Goal: Task Accomplishment & Management: Use online tool/utility

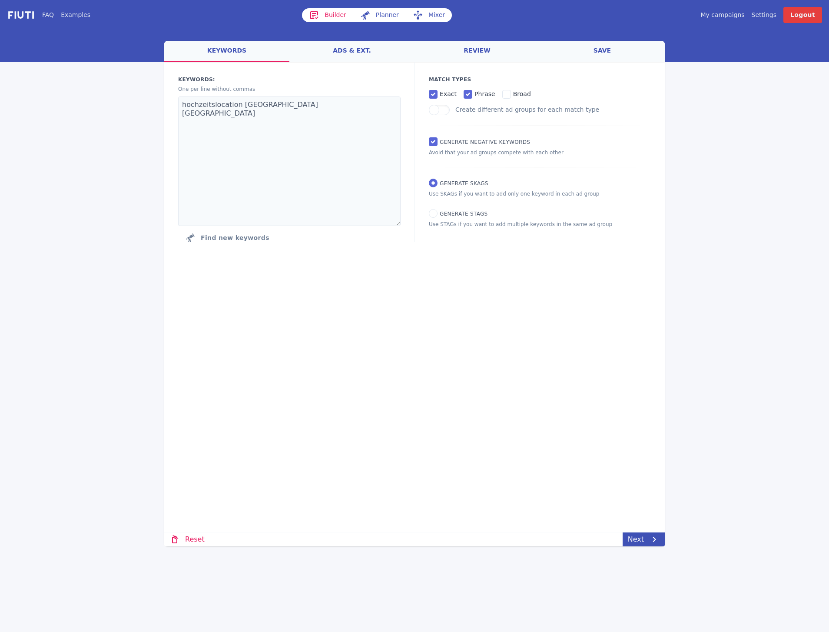
click at [726, 20] on div "My campaigns Price Settings Login Logout" at bounding box center [692, 15] width 260 height 16
click at [724, 14] on link "My campaigns" at bounding box center [723, 14] width 44 height 9
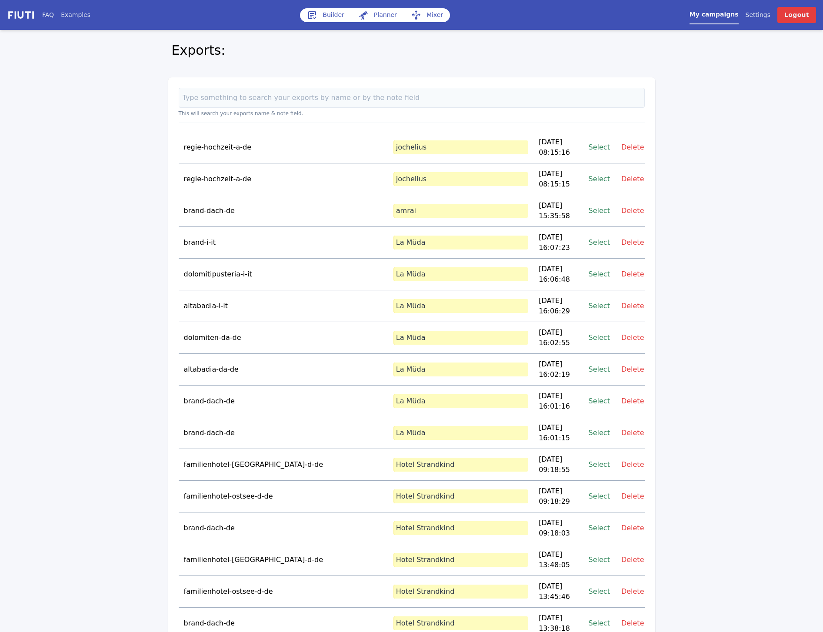
click at [262, 197] on td "brand-dach-de" at bounding box center [283, 211] width 209 height 32
click at [595, 205] on link "Select" at bounding box center [598, 211] width 21 height 12
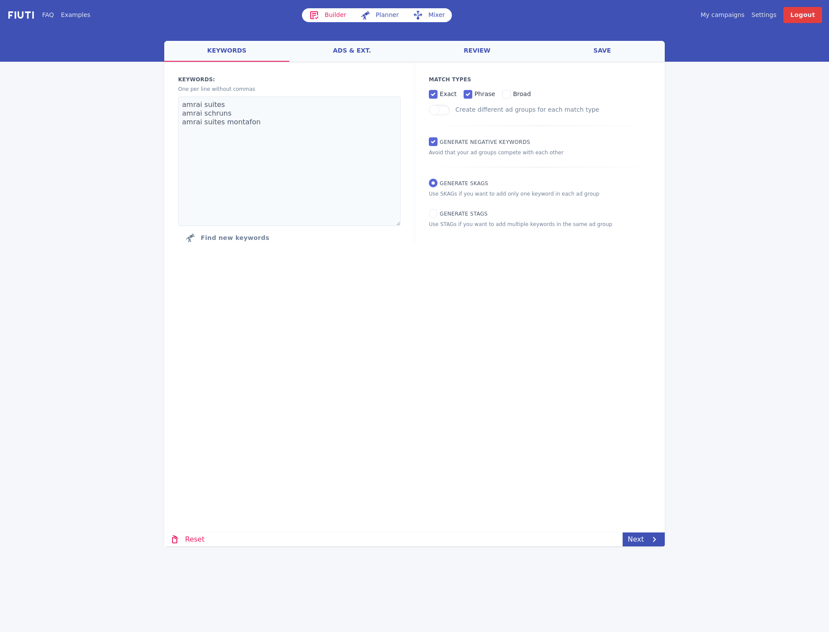
click at [357, 47] on link "ads & ext." at bounding box center [351, 51] width 125 height 21
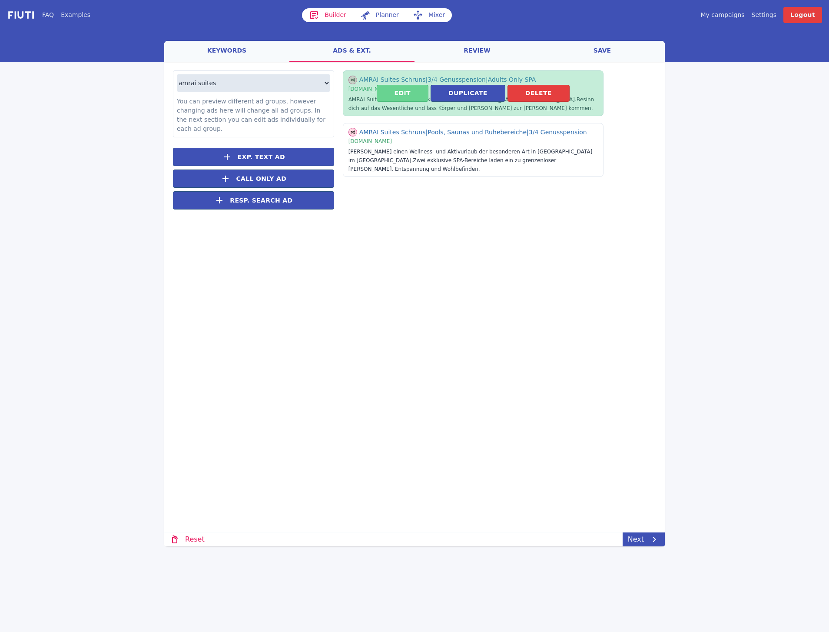
click at [401, 101] on button "Edit" at bounding box center [403, 93] width 52 height 17
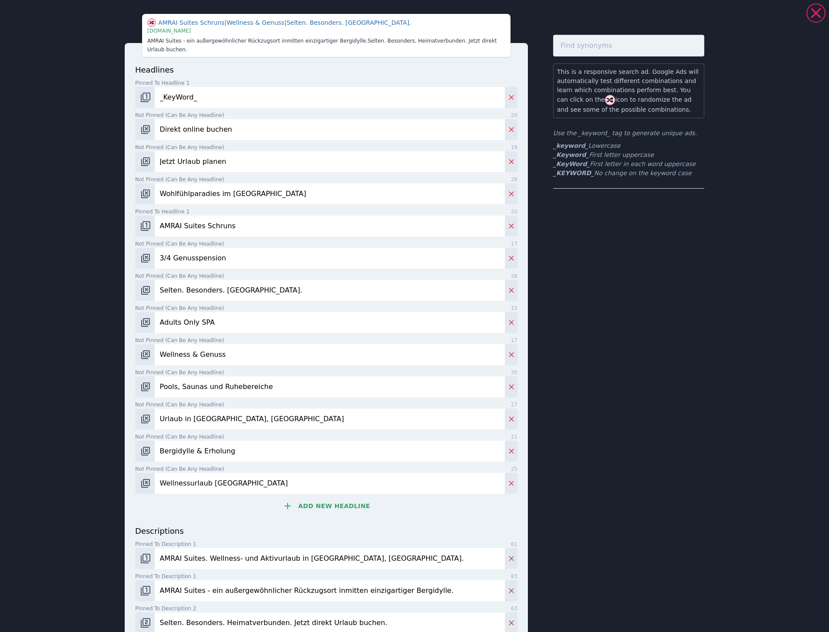
click at [257, 193] on input "Wohlfühlparadies im [GEOGRAPHIC_DATA]" at bounding box center [330, 193] width 350 height 21
click at [229, 258] on input "3/4 Genusspension" at bounding box center [330, 258] width 350 height 21
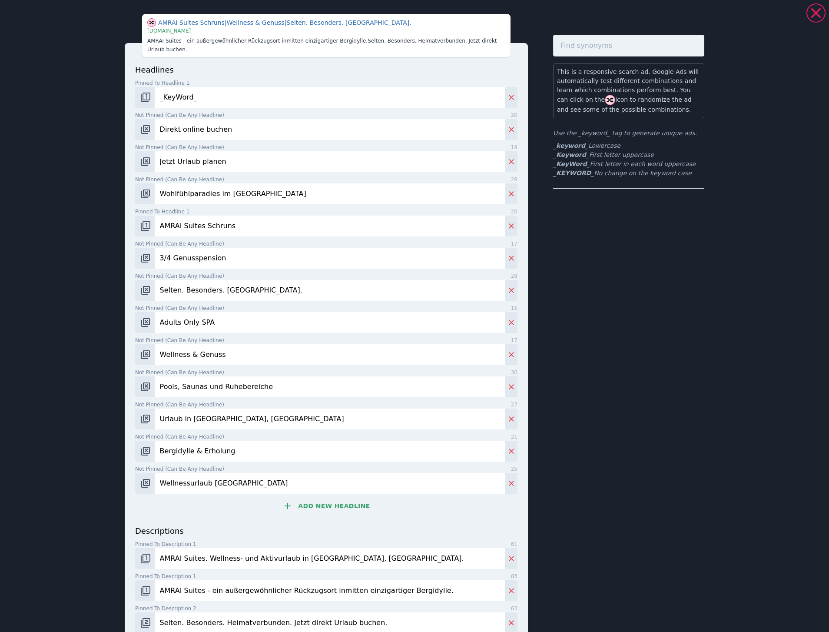
click at [229, 258] on input "3/4 Genusspension" at bounding box center [330, 258] width 350 height 21
click at [254, 288] on input "Selten. Besonders. [GEOGRAPHIC_DATA]." at bounding box center [330, 290] width 350 height 21
click at [227, 319] on input "Adults Only SPA" at bounding box center [330, 322] width 350 height 21
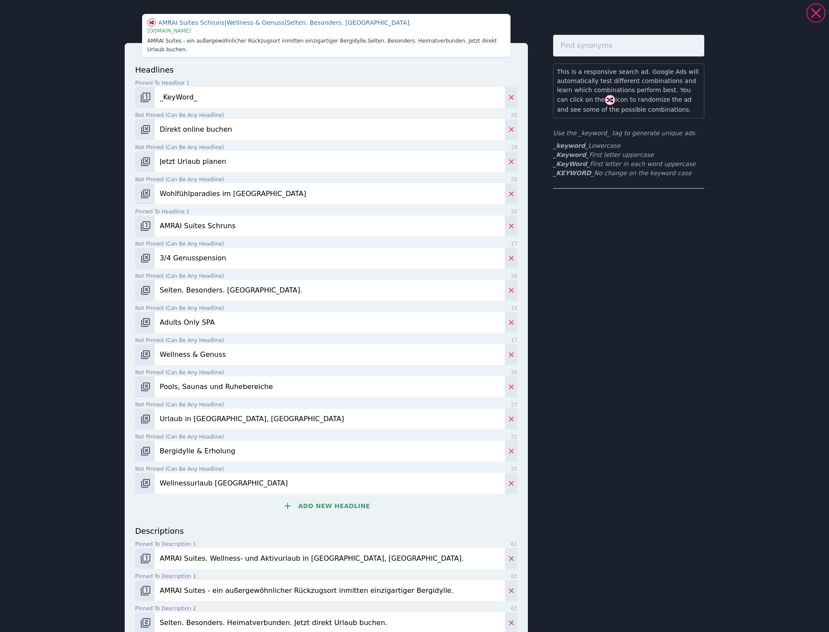
click at [227, 319] on input "Adults Only SPA" at bounding box center [330, 322] width 350 height 21
click at [274, 384] on input "Pools, Saunas und Ruhebereiche" at bounding box center [330, 386] width 350 height 21
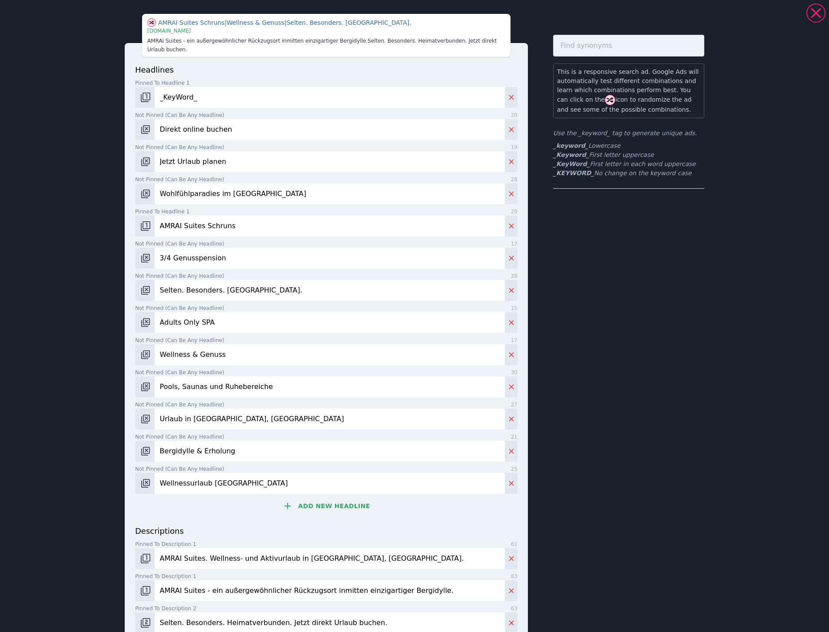
click at [253, 459] on input "Bergidylle & Erholung" at bounding box center [330, 451] width 350 height 21
click at [249, 483] on input "Wellnessurlaub [GEOGRAPHIC_DATA]" at bounding box center [330, 483] width 350 height 21
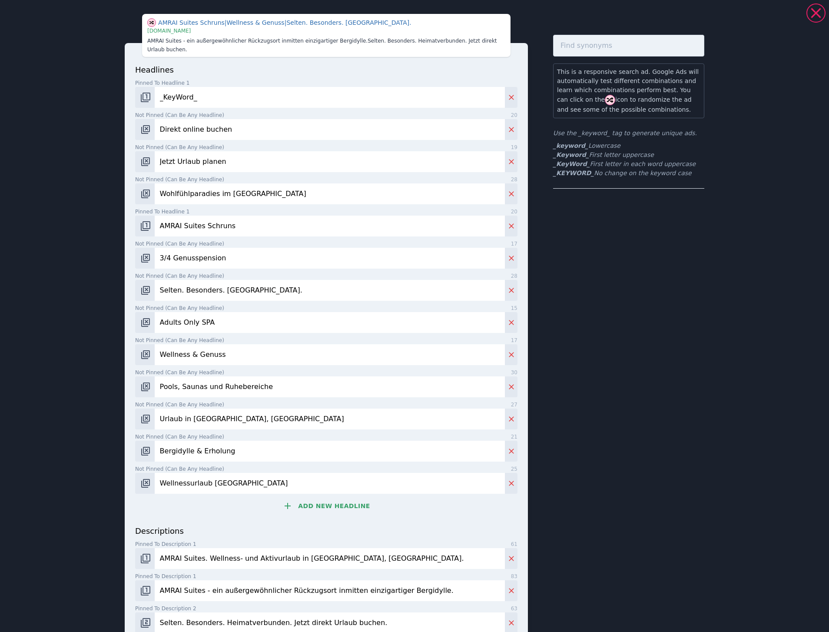
click at [249, 483] on input "Wellnessurlaub [GEOGRAPHIC_DATA]" at bounding box center [330, 483] width 350 height 21
click at [214, 321] on input "Adults Only SPA" at bounding box center [330, 322] width 350 height 21
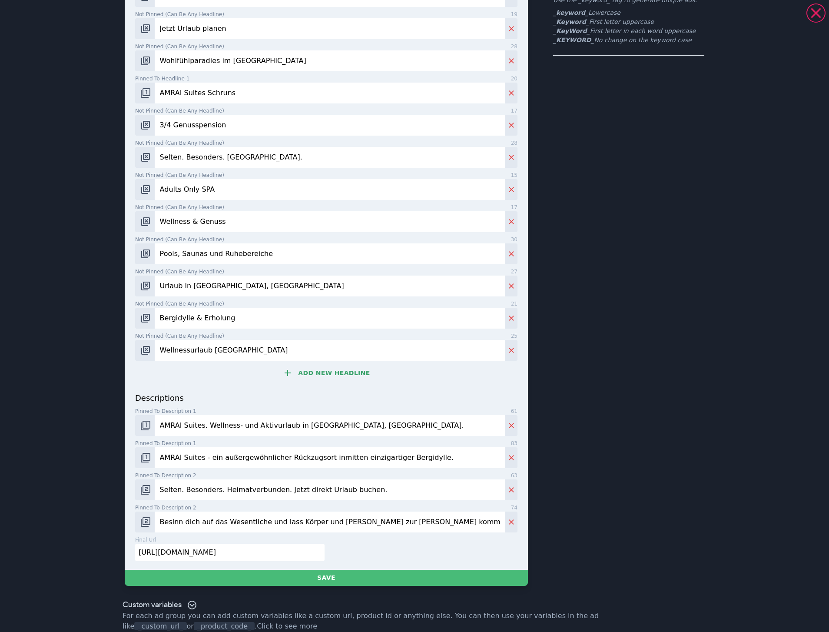
scroll to position [143, 0]
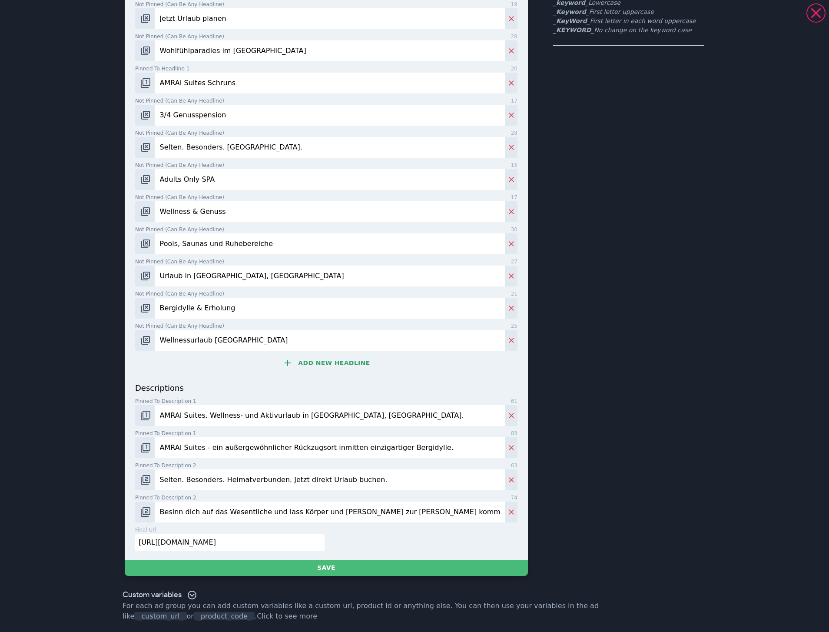
click at [369, 414] on input "AMRAI Suites. Wellness- und Aktivurlaub in [GEOGRAPHIC_DATA], [GEOGRAPHIC_DATA]." at bounding box center [330, 415] width 350 height 21
click at [236, 448] on input "AMRAI Suites - ein außergewöhnlicher Rückzugsort inmitten einzigartiger Bergidy…" at bounding box center [330, 447] width 350 height 21
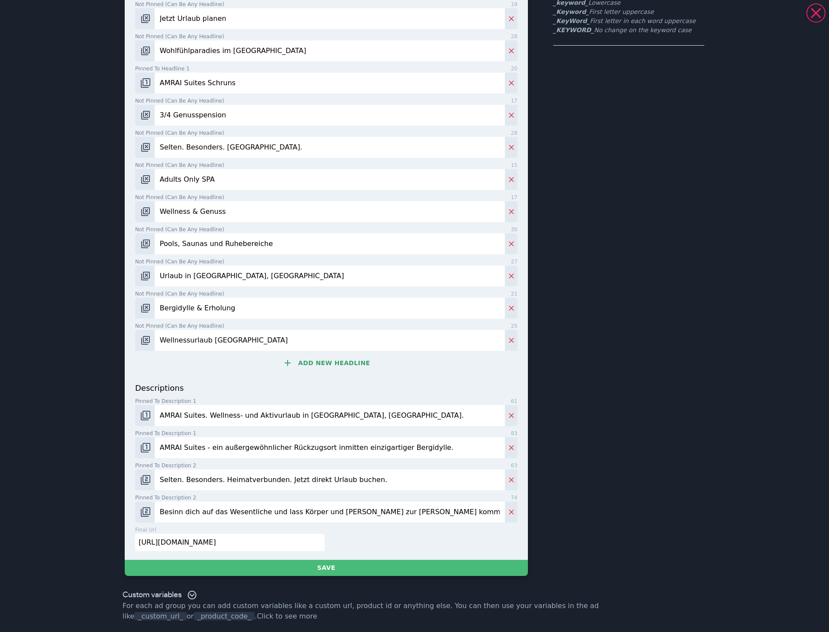
click at [236, 448] on input "AMRAI Suites - ein außergewöhnlicher Rückzugsort inmitten einzigartiger Bergidy…" at bounding box center [330, 447] width 350 height 21
click at [365, 478] on input "Selten. Besonders. Heimatverbunden. Jetzt direkt Urlaub buchen." at bounding box center [330, 479] width 350 height 21
click at [226, 515] on input "Besinn dich auf das Wesentliche und lass Körper und [PERSON_NAME] zur [PERSON_N…" at bounding box center [330, 512] width 350 height 21
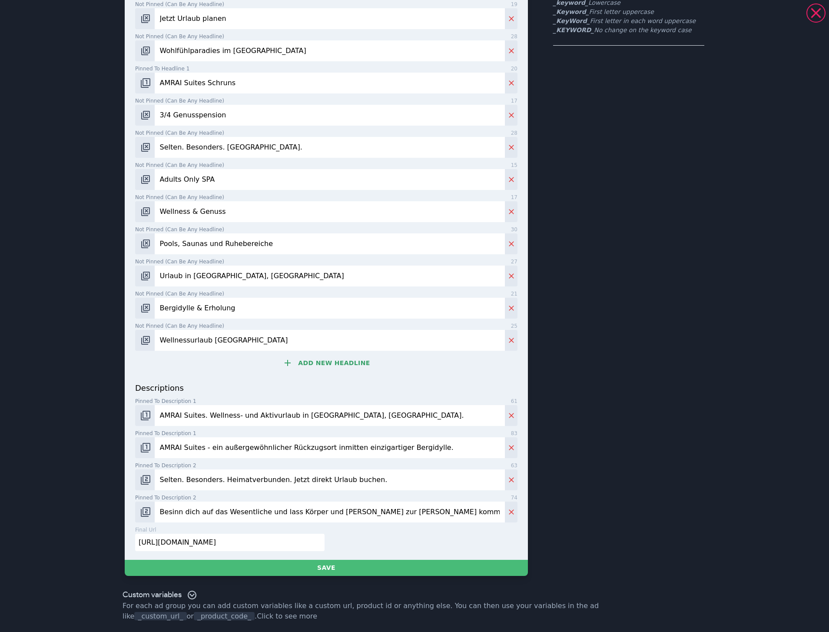
click at [226, 515] on input "Besinn dich auf das Wesentliche und lass Körper und [PERSON_NAME] zur [PERSON_N…" at bounding box center [330, 512] width 350 height 21
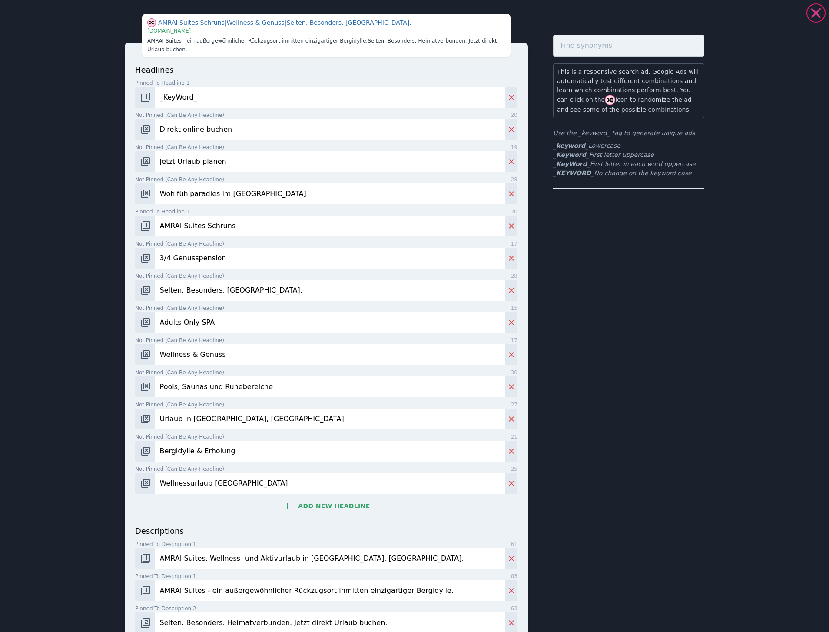
click at [810, 13] on icon at bounding box center [815, 12] width 17 height 17
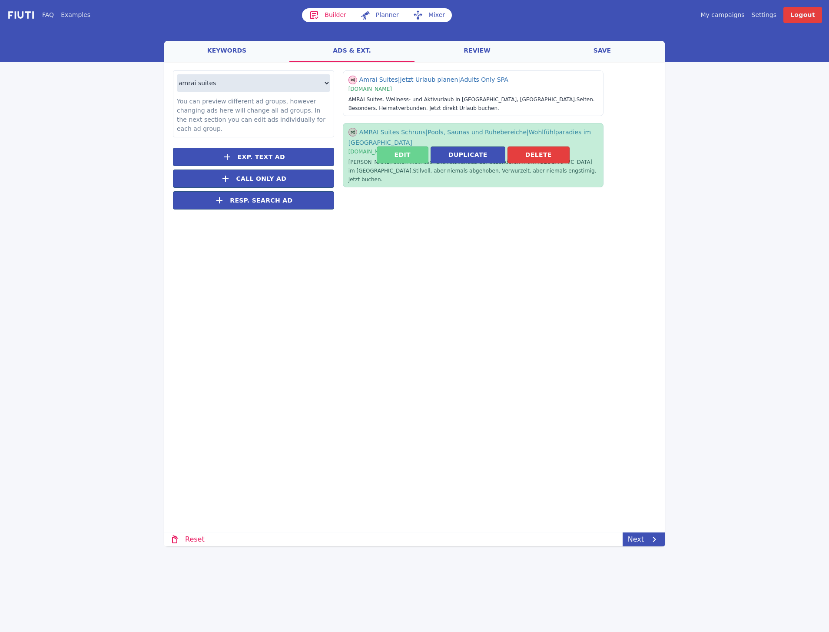
click at [409, 158] on button "Edit" at bounding box center [403, 154] width 52 height 17
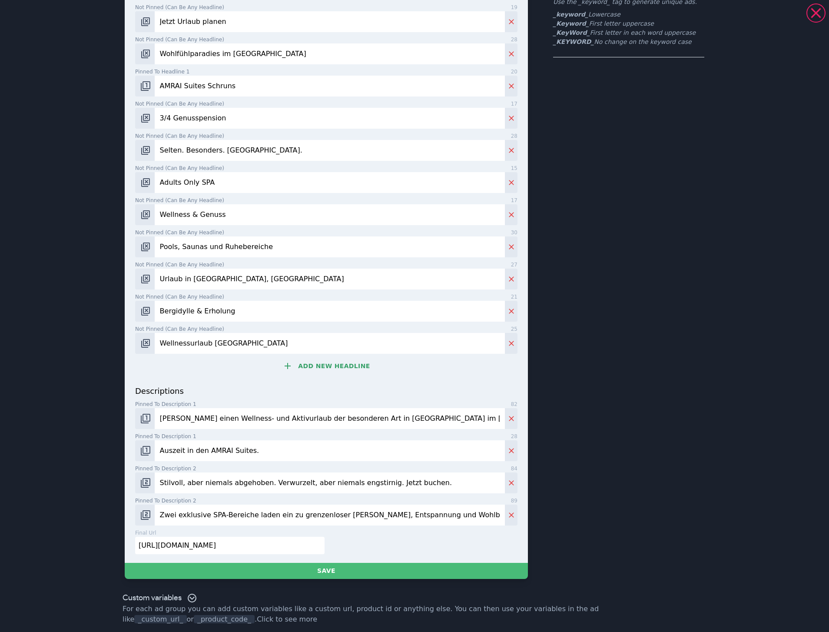
scroll to position [134, 0]
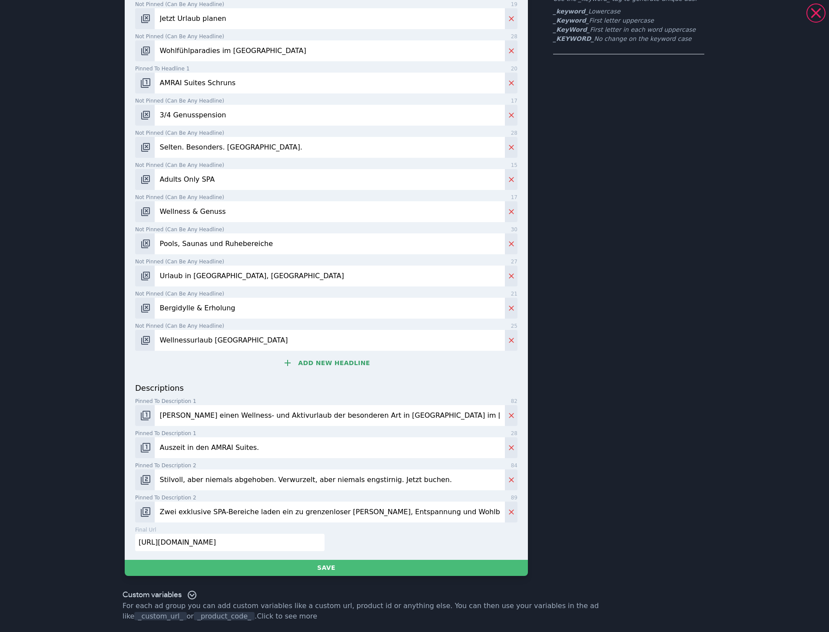
click at [425, 478] on input "Stilvoll, aber niemals abgehoben. Verwurzelt, aber niemals engstirnig. Jetzt bu…" at bounding box center [330, 479] width 350 height 21
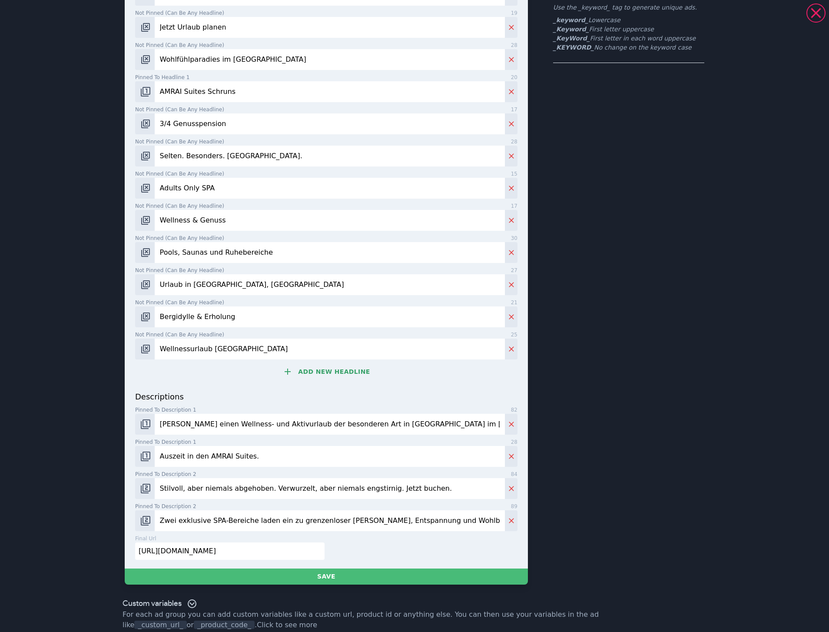
scroll to position [119, 0]
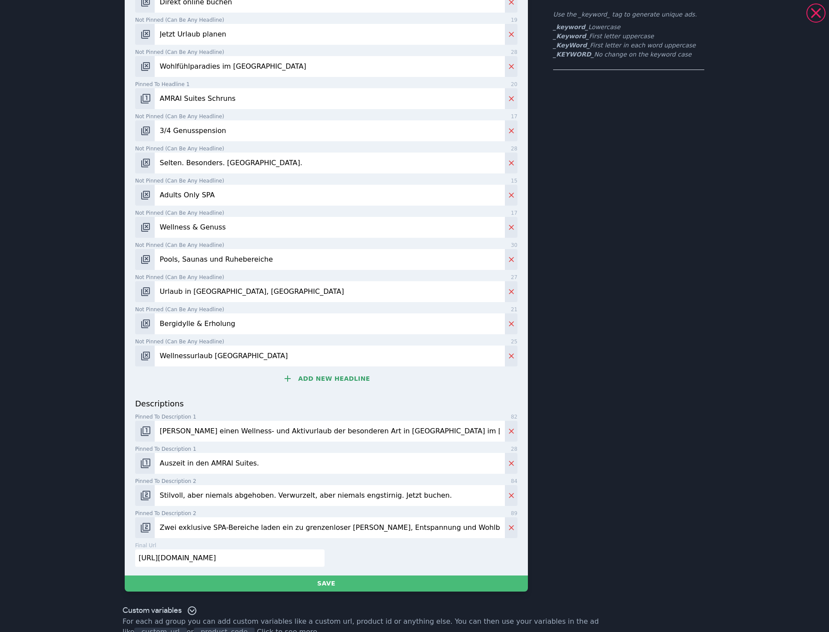
click at [220, 66] on input "Wohlfühlparadies im [GEOGRAPHIC_DATA]" at bounding box center [330, 66] width 350 height 21
click at [246, 524] on input "Zwei exklusive SPA-Bereiche laden ein zu grenzenloser [PERSON_NAME], Entspannun…" at bounding box center [330, 527] width 350 height 21
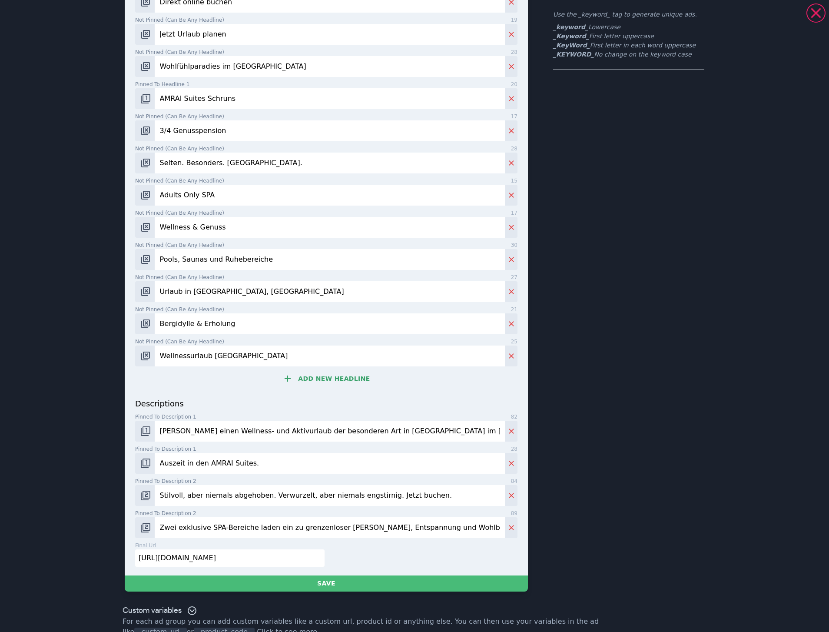
click at [246, 524] on input "Zwei exklusive SPA-Bereiche laden ein zu grenzenloser [PERSON_NAME], Entspannun…" at bounding box center [330, 527] width 350 height 21
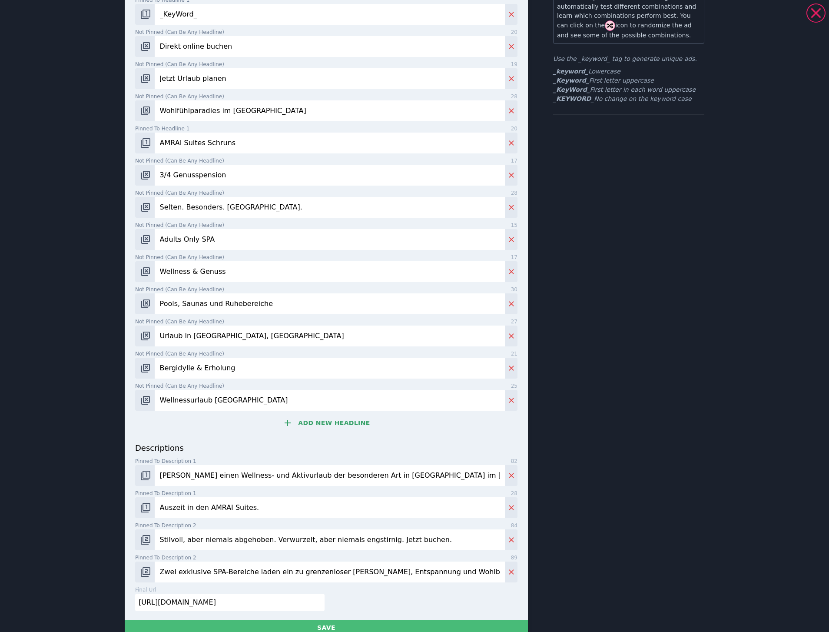
scroll to position [0, 0]
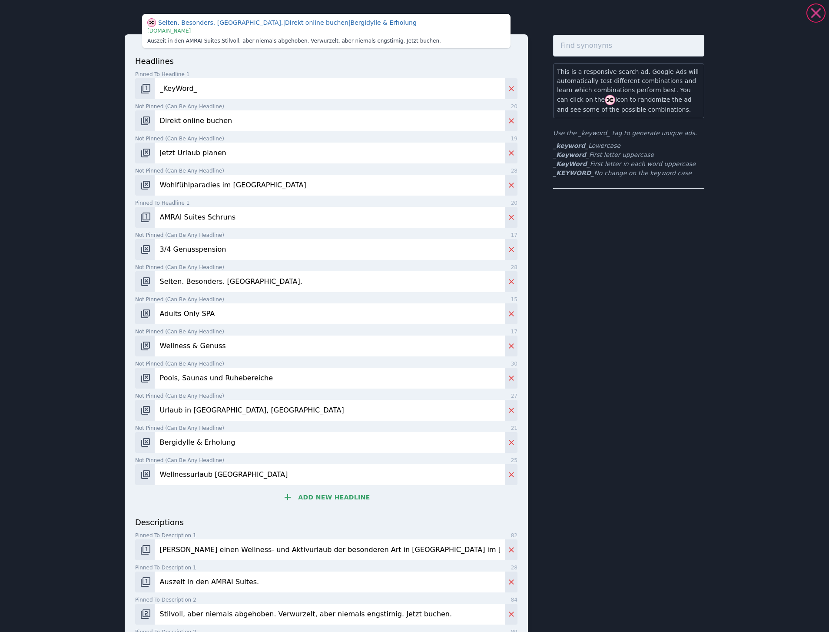
click at [817, 15] on icon at bounding box center [815, 12] width 17 height 17
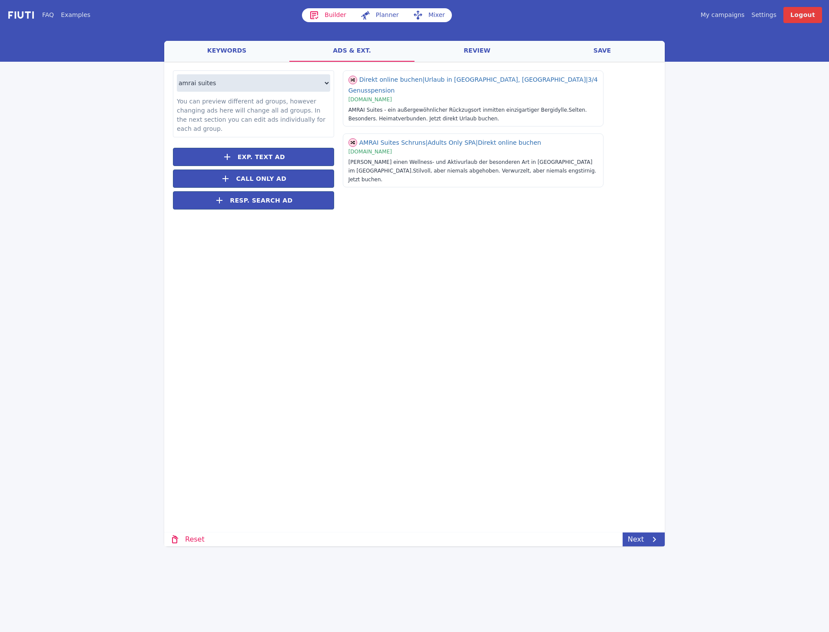
click at [446, 264] on div "Loading... Loading amrai suites amrai schruns amrai suites montafon You can pre…" at bounding box center [414, 251] width 501 height 379
click at [212, 51] on link "keywords" at bounding box center [226, 51] width 125 height 21
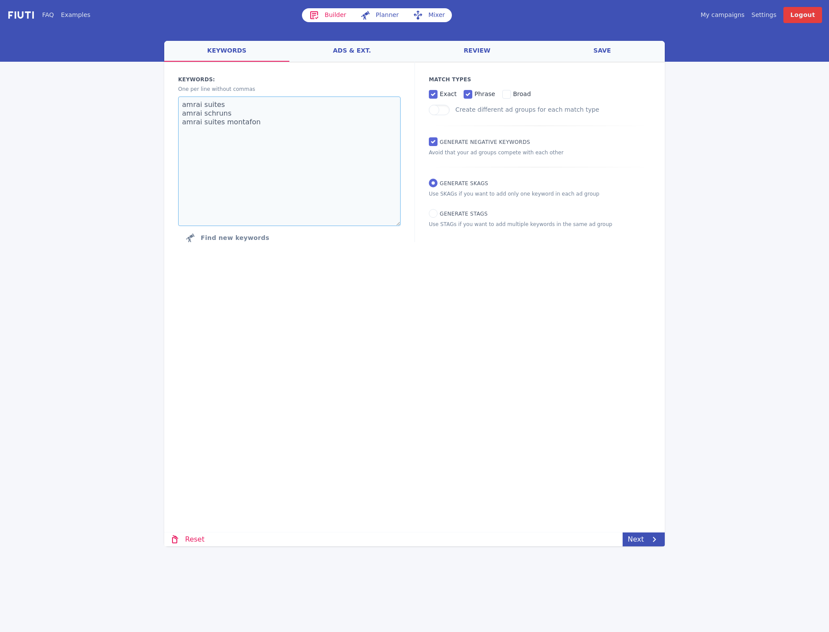
drag, startPoint x: 265, startPoint y: 126, endPoint x: 173, endPoint y: 103, distance: 95.0
click at [173, 103] on div "Keywords: Ad groups: One per line without commas amrai suites amrai schruns amr…" at bounding box center [289, 161] width 250 height 199
paste textarea "hotel schruns wellnesshotel schruns hotel schruns tschagguns"
type textarea "hotel schruns wellnesshotel schruns hotel schruns tschagguns"
click at [386, 52] on link "ads & ext." at bounding box center [351, 51] width 125 height 21
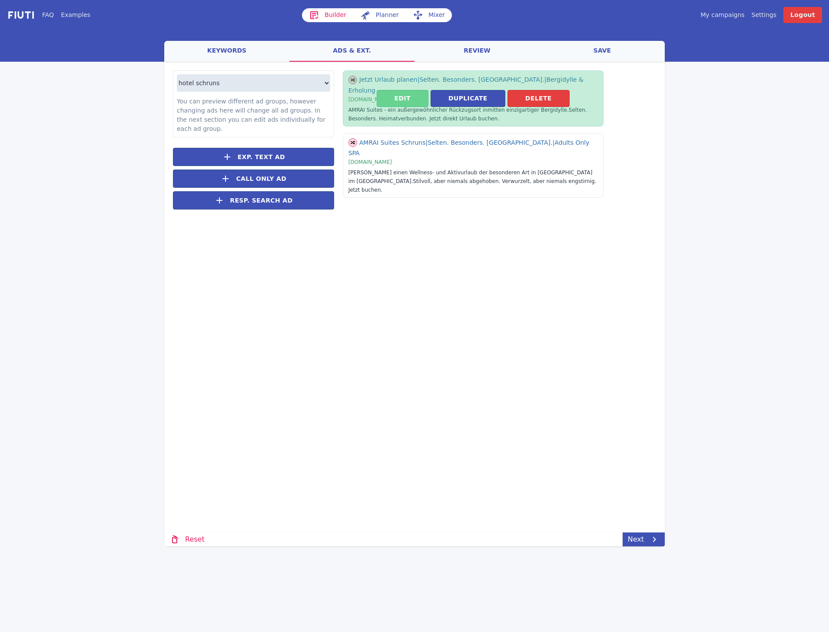
click at [411, 92] on button "Edit" at bounding box center [403, 98] width 52 height 17
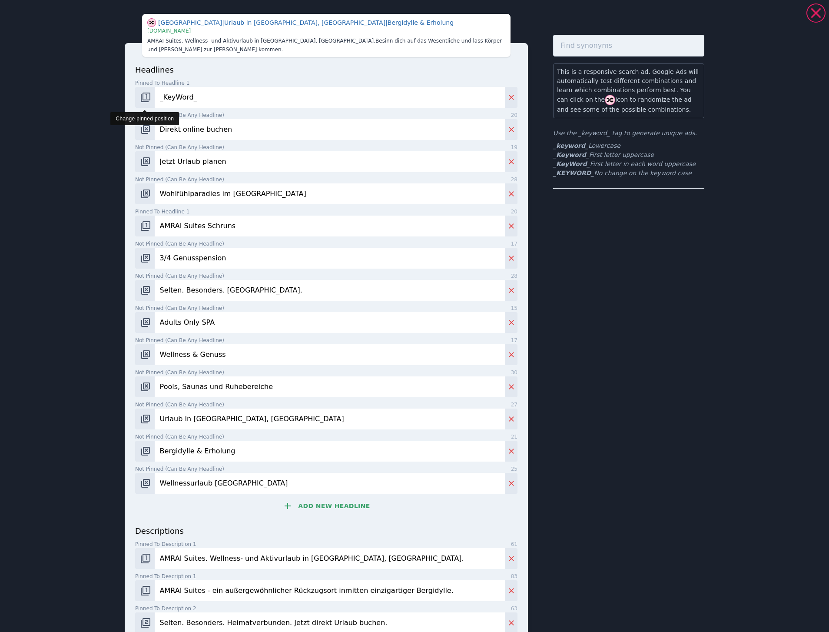
click at [145, 92] on img "Change pinned position" at bounding box center [145, 97] width 10 height 10
click at [146, 93] on img "Change pinned position" at bounding box center [145, 97] width 10 height 10
click at [141, 92] on img "Change pinned position" at bounding box center [145, 97] width 10 height 10
click at [145, 222] on img "Change pinned position" at bounding box center [145, 226] width 10 height 10
click at [144, 221] on img "Change pinned position" at bounding box center [145, 226] width 10 height 10
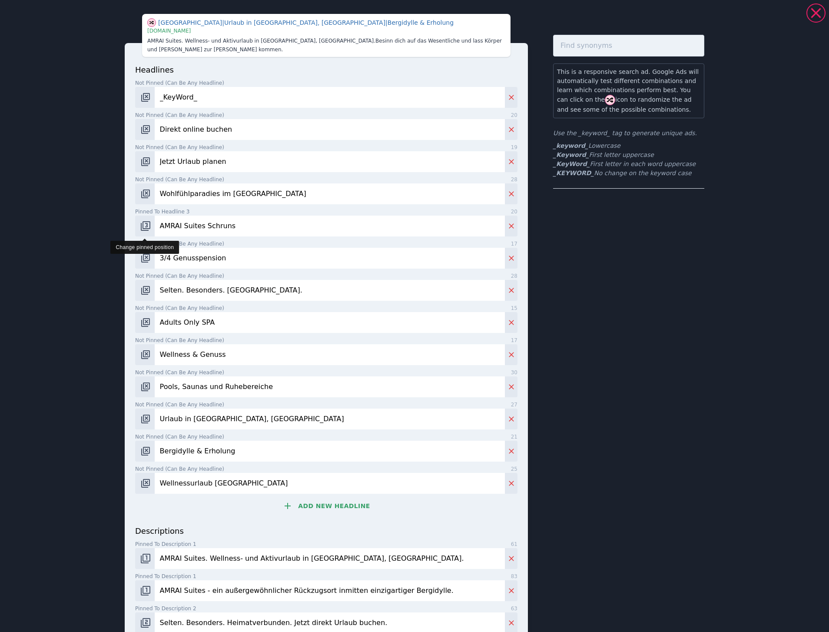
click at [144, 221] on img "Change pinned position" at bounding box center [145, 226] width 10 height 10
drag, startPoint x: 198, startPoint y: 215, endPoint x: 155, endPoint y: 215, distance: 43.5
click at [155, 216] on input "AMRAI Suites Schruns" at bounding box center [330, 226] width 350 height 21
click at [309, 500] on button "Add new headline" at bounding box center [326, 505] width 382 height 17
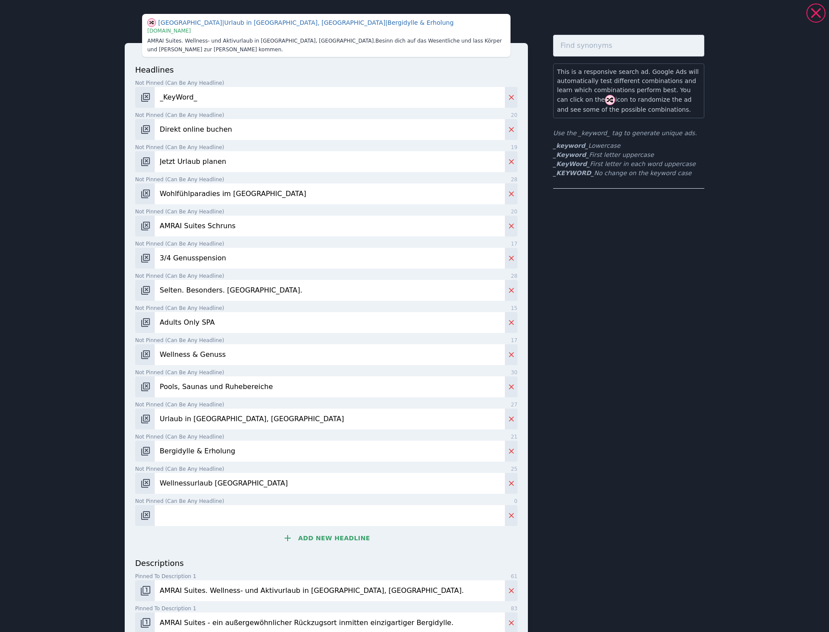
click at [223, 505] on input "Not pinned (Can be any headline) 0" at bounding box center [330, 515] width 350 height 21
paste input "AMRAI Suites"
type input "AMRAI Suites"
click at [201, 216] on input "AMRAI Suites Schruns" at bounding box center [330, 226] width 350 height 21
drag, startPoint x: 199, startPoint y: 223, endPoint x: 209, endPoint y: 224, distance: 10.4
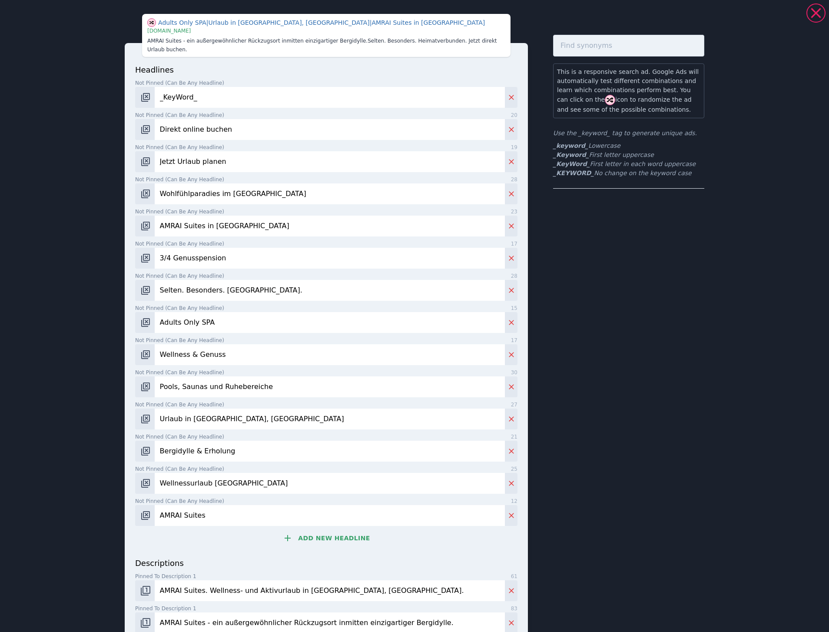
click at [209, 224] on input "AMRAI Suites in [GEOGRAPHIC_DATA]" at bounding box center [330, 226] width 350 height 21
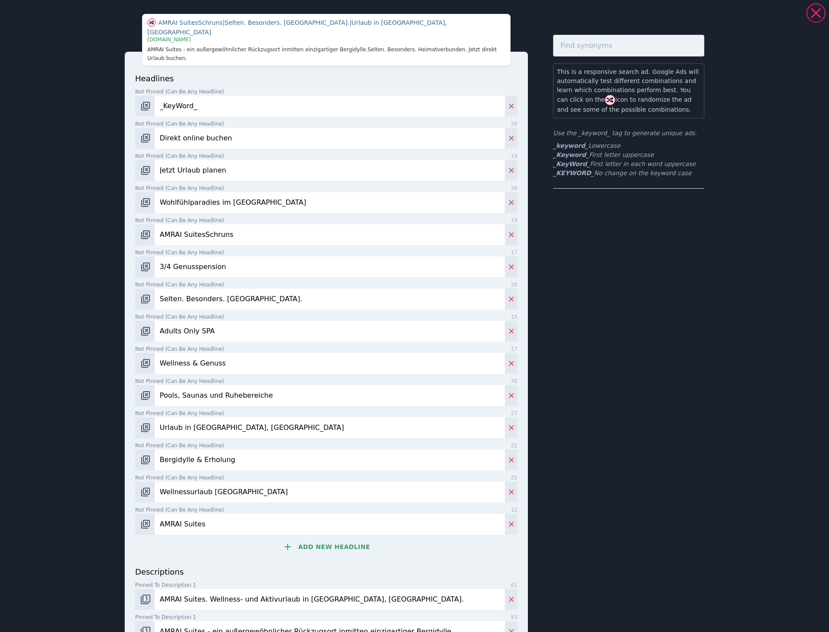
type input "AMRAI Suites Schruns"
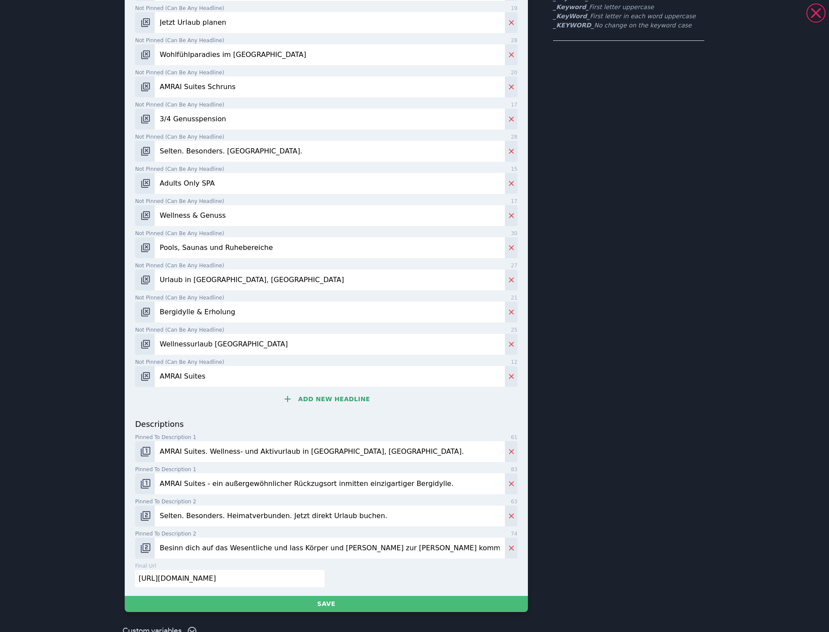
scroll to position [166, 0]
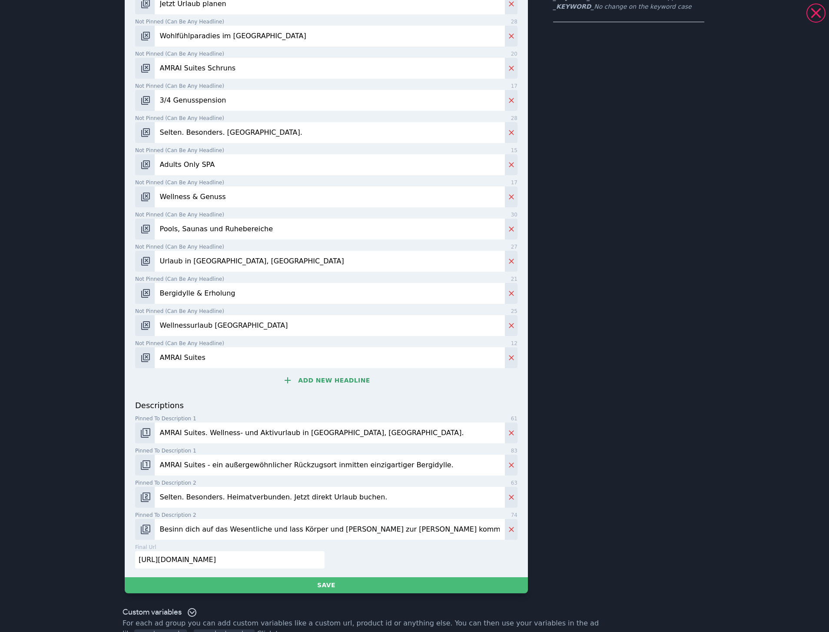
click at [369, 422] on input "AMRAI Suites. Wellness- und Aktivurlaub in [GEOGRAPHIC_DATA], [GEOGRAPHIC_DATA]." at bounding box center [330, 432] width 350 height 21
click at [409, 487] on input "Selten. Besonders. Heimatverbunden. Jetzt direkt Urlaub buchen." at bounding box center [330, 497] width 350 height 21
click at [408, 519] on input "Besinn dich auf das Wesentliche und lass Körper und [PERSON_NAME] zur [PERSON_N…" at bounding box center [330, 529] width 350 height 21
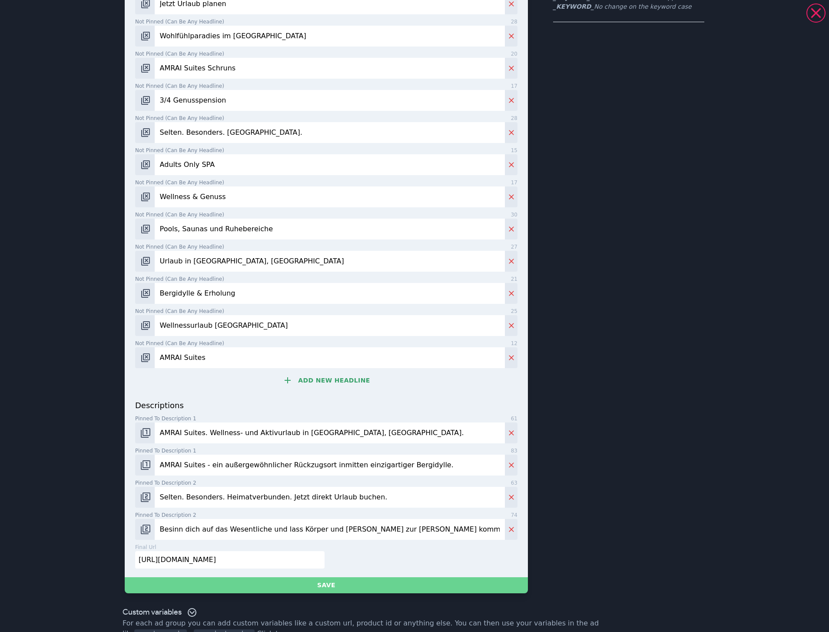
click at [321, 577] on button "Save" at bounding box center [326, 585] width 403 height 16
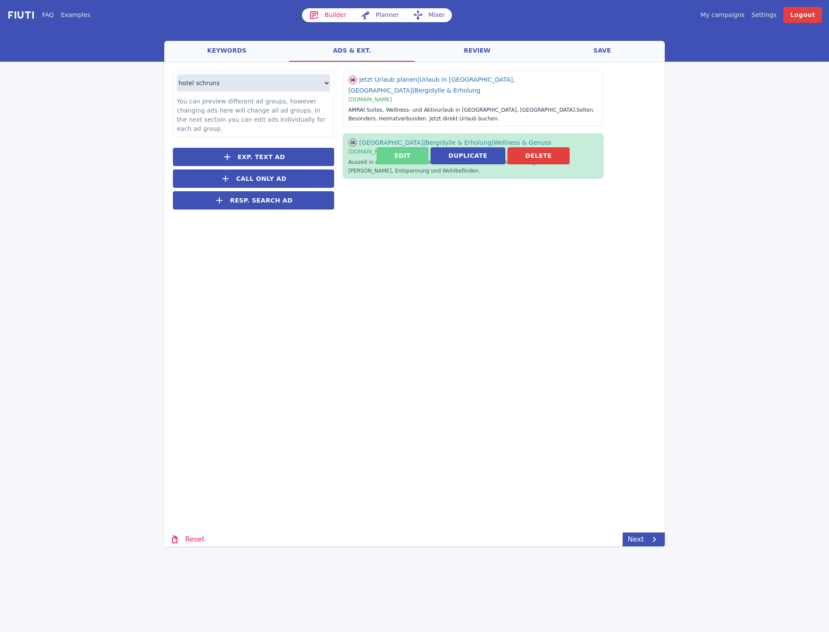
click at [413, 147] on button "Edit" at bounding box center [403, 155] width 52 height 17
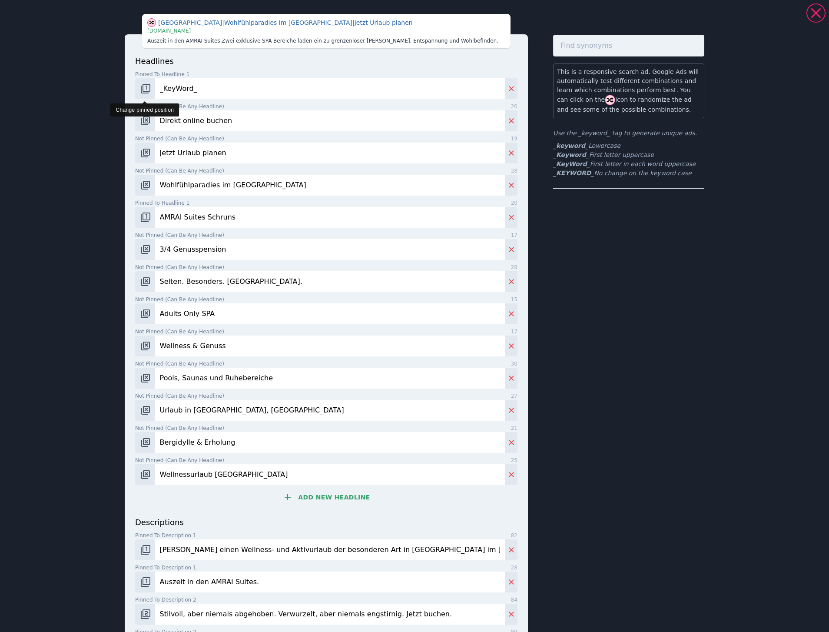
click at [136, 90] on button "Change pinned position" at bounding box center [145, 88] width 20 height 21
click at [144, 93] on img "Change pinned position" at bounding box center [145, 88] width 10 height 10
click at [144, 91] on img "Change pinned position" at bounding box center [145, 88] width 10 height 10
click at [146, 219] on img "Change pinned position" at bounding box center [145, 217] width 10 height 10
click at [144, 221] on img "Change pinned position" at bounding box center [145, 217] width 10 height 10
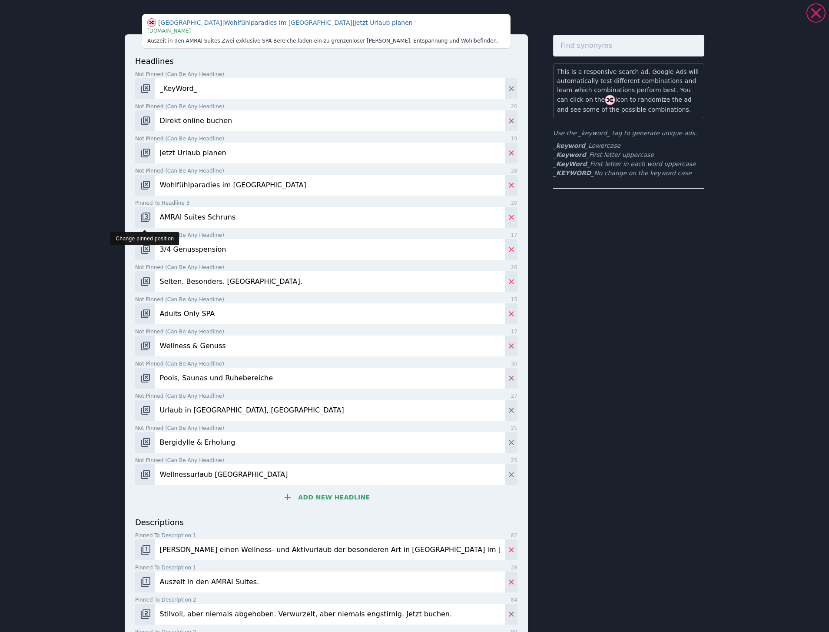
click at [145, 216] on img "Change pinned position" at bounding box center [145, 217] width 10 height 10
drag, startPoint x: 157, startPoint y: 216, endPoint x: 198, endPoint y: 213, distance: 40.9
click at [198, 213] on input "AMRAI Suites Schruns" at bounding box center [330, 217] width 350 height 21
click at [306, 503] on button "Add new headline" at bounding box center [326, 496] width 382 height 17
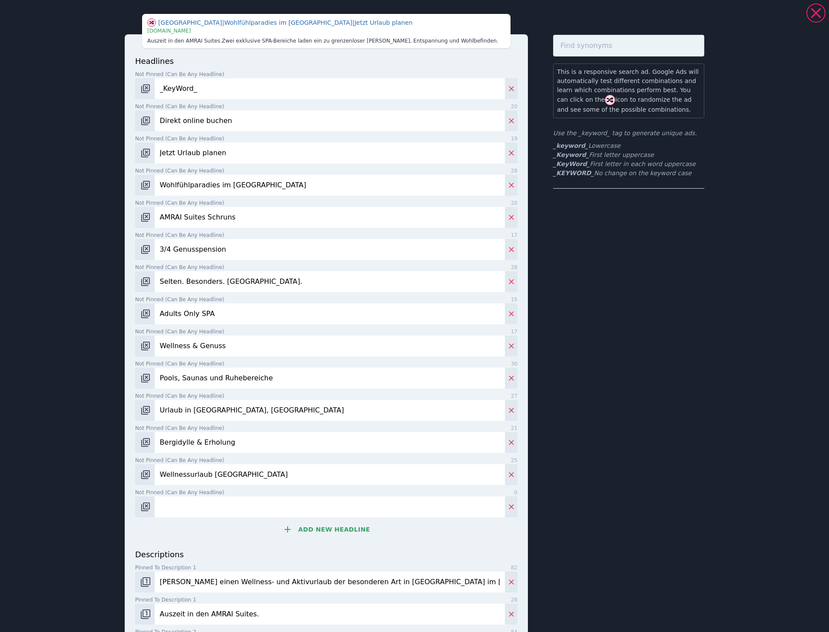
click at [214, 502] on input "Not pinned (Can be any headline) 0" at bounding box center [330, 506] width 350 height 21
paste input "AMRAI Suites"
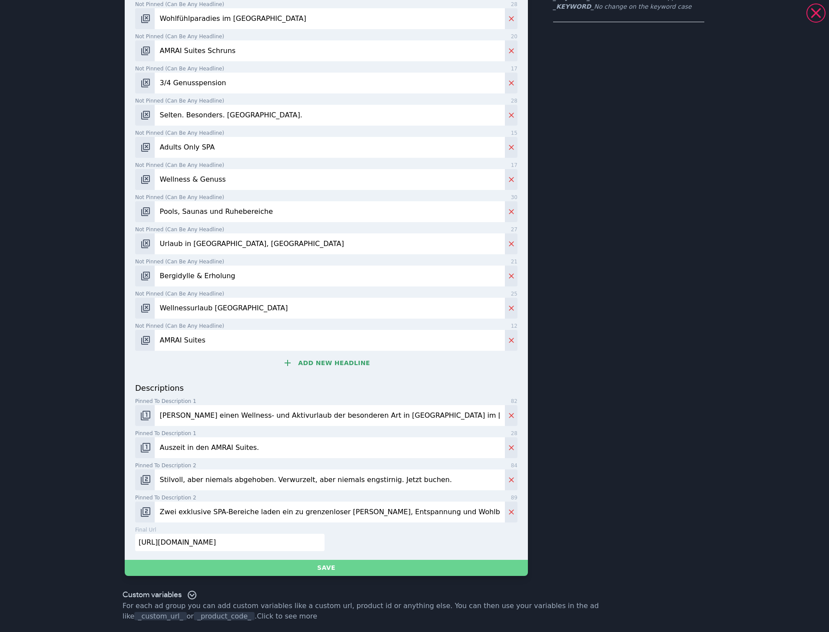
type input "AMRAI Suites"
click at [323, 569] on button "Save" at bounding box center [326, 568] width 403 height 16
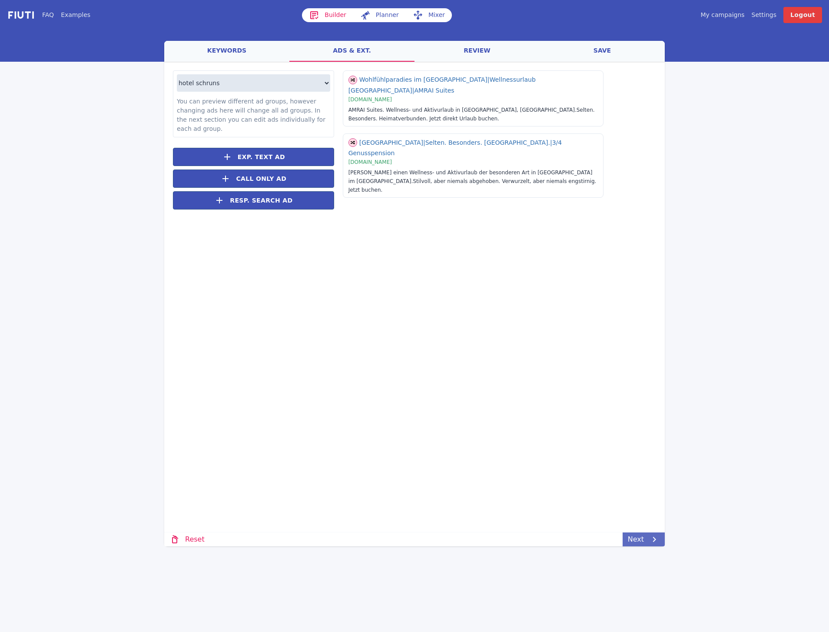
click at [633, 537] on link "Next" at bounding box center [644, 539] width 42 height 14
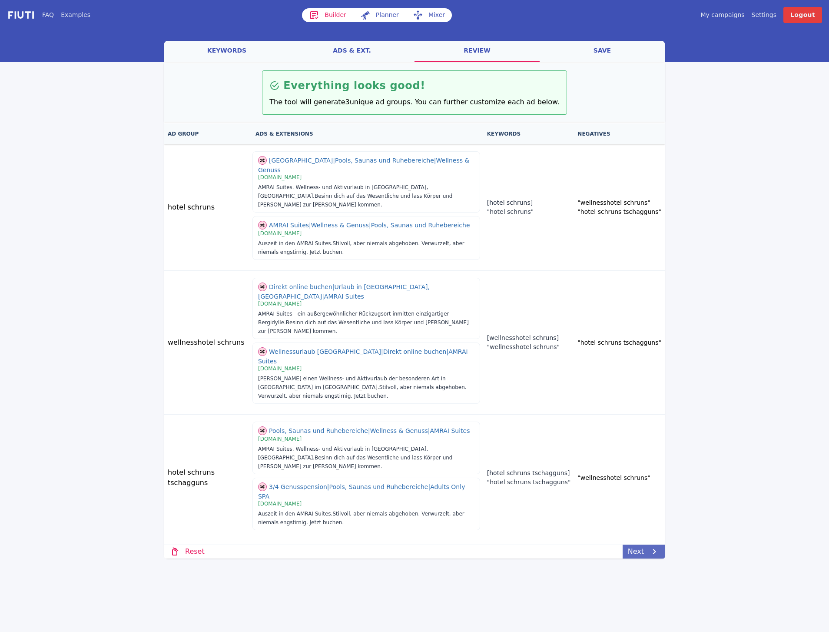
click at [643, 545] on link "Next" at bounding box center [644, 552] width 42 height 14
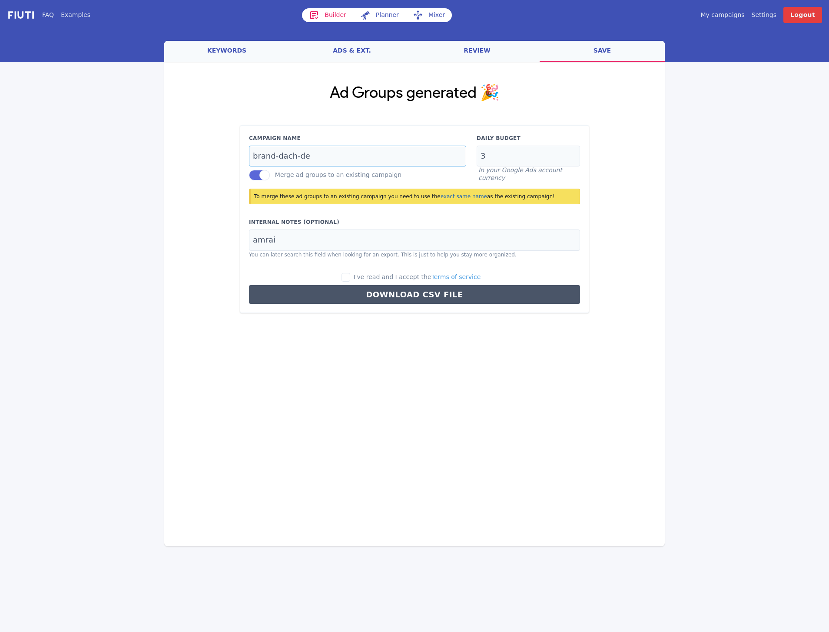
click at [319, 152] on input "brand-dach-de" at bounding box center [357, 156] width 217 height 21
paste input "schruns"
type input "schruns-dach-de"
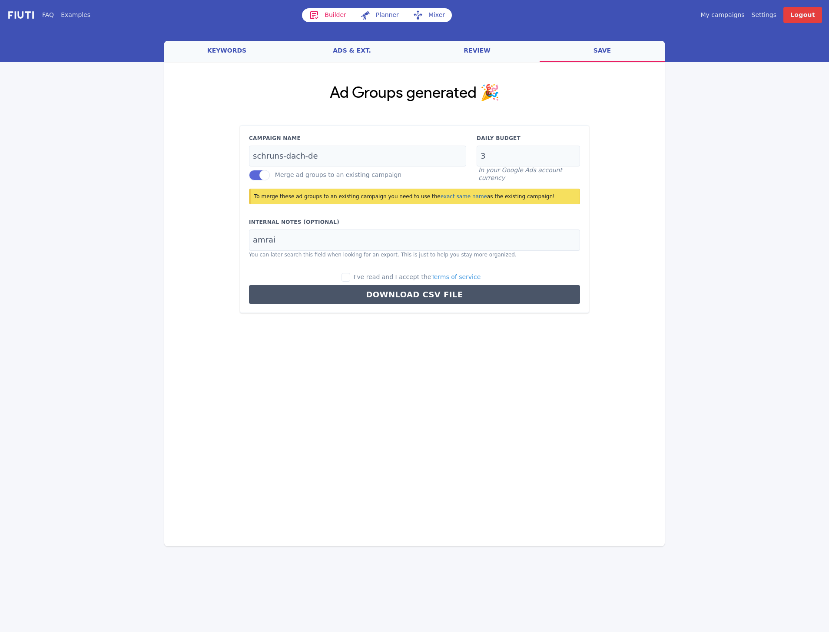
click at [318, 113] on div "Ad Groups generated 🎉 Campaign Name schruns-dach-de Merge ad groups to an exist…" at bounding box center [414, 198] width 349 height 230
click at [290, 439] on div "Loading... Loading Ad Groups generated 🎉 Campaign Name schruns-dach-de Merge ad…" at bounding box center [414, 251] width 501 height 379
click at [350, 278] on input "I've read and I accept the Terms of service" at bounding box center [346, 277] width 9 height 9
checkbox input "true"
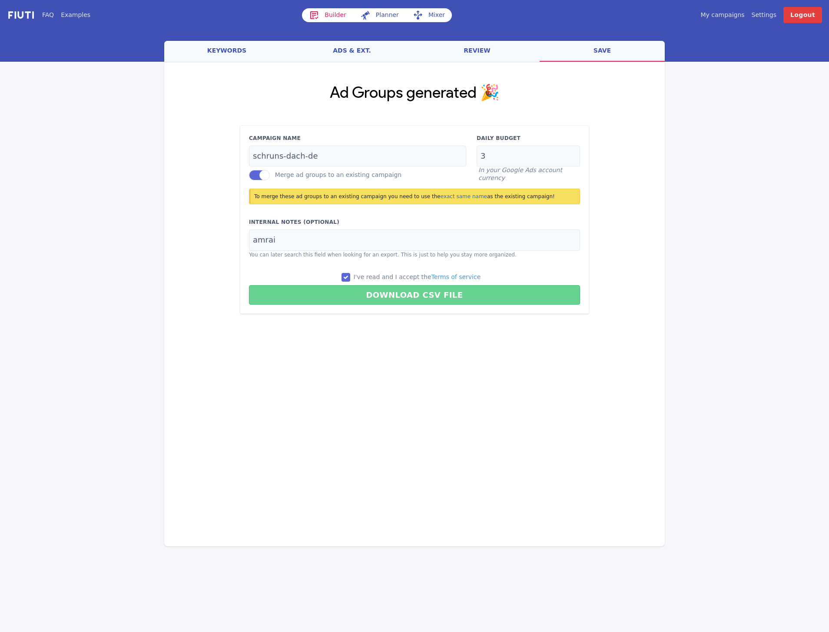
click at [357, 297] on button "Download CSV File" at bounding box center [414, 295] width 331 height 20
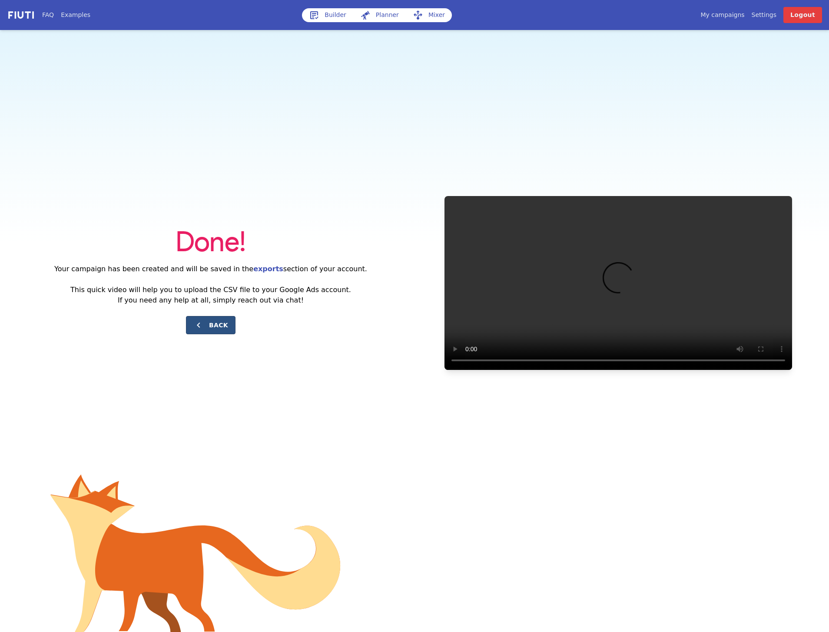
click at [218, 324] on button "Back" at bounding box center [211, 325] width 50 height 18
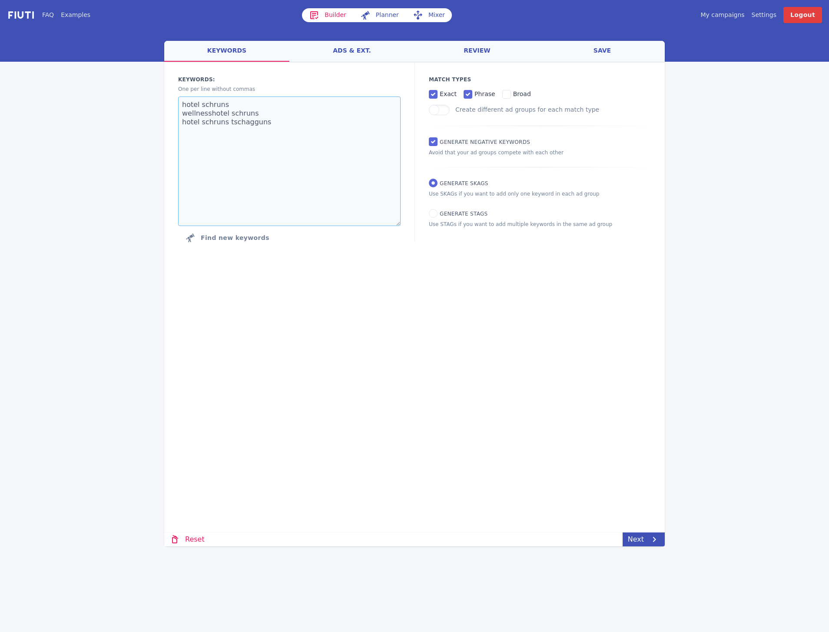
drag, startPoint x: 282, startPoint y: 120, endPoint x: 184, endPoint y: 95, distance: 101.0
click at [184, 95] on div "Keywords: Ad groups: One per line without commas hotel schruns wellnesshotel sc…" at bounding box center [289, 161] width 223 height 171
paste textarea "wellnesshotel montafon hotel montafon"
type textarea "wellnesshotel montafon hotel montafon"
click at [630, 540] on link "Next" at bounding box center [644, 539] width 42 height 14
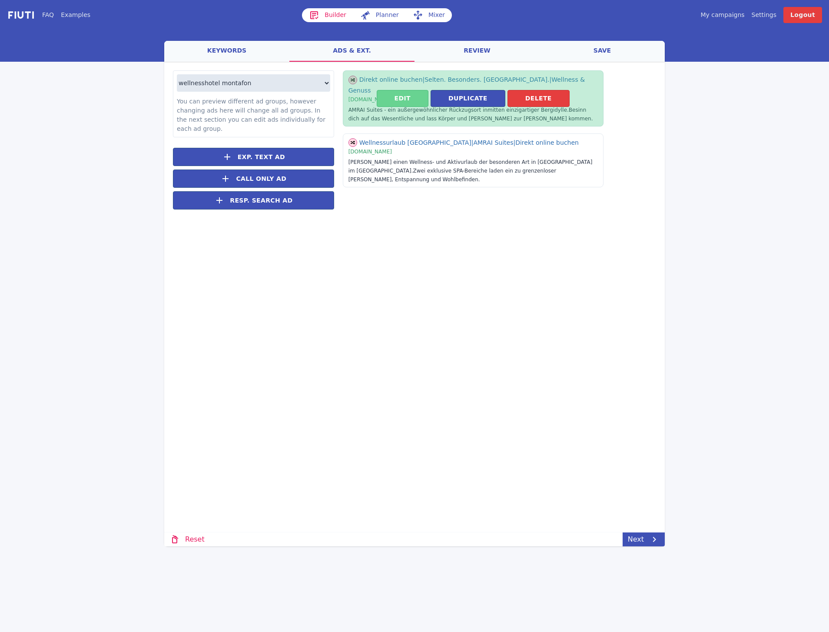
click at [408, 99] on button "Edit" at bounding box center [403, 98] width 52 height 17
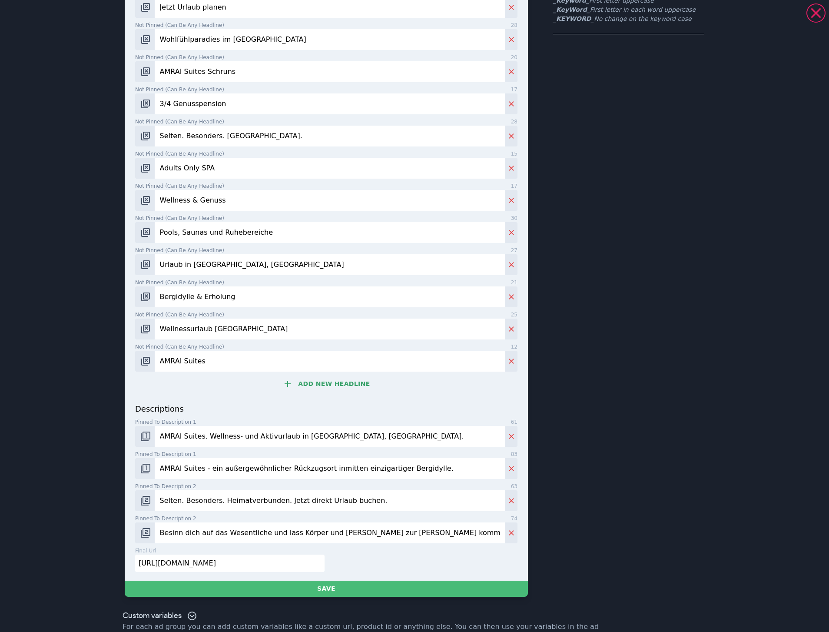
scroll to position [166, 0]
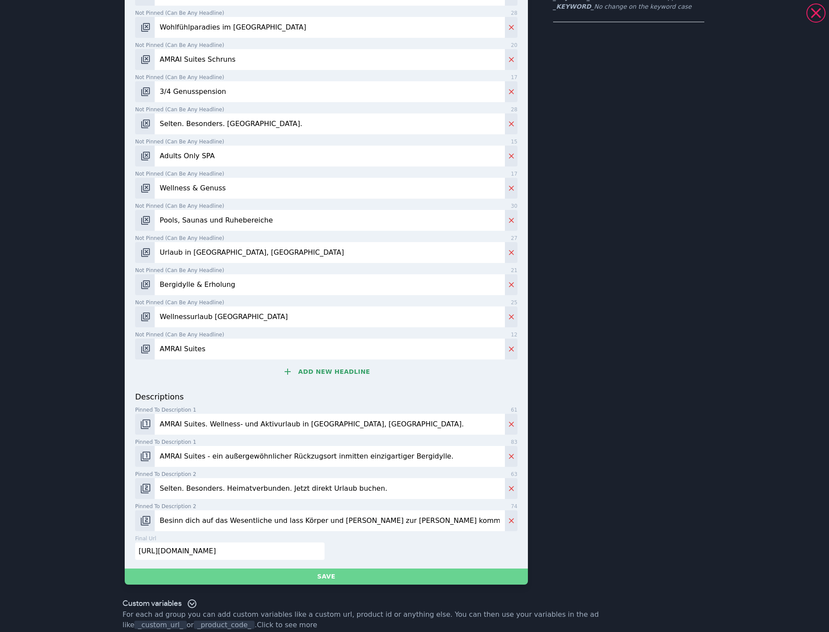
click at [343, 568] on button "Save" at bounding box center [326, 576] width 403 height 16
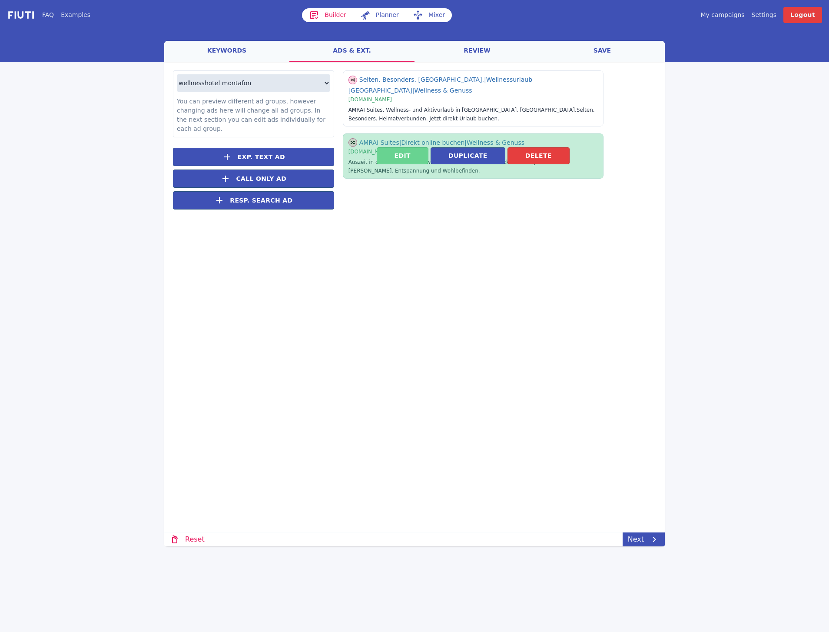
click at [406, 151] on button "Edit" at bounding box center [403, 155] width 52 height 17
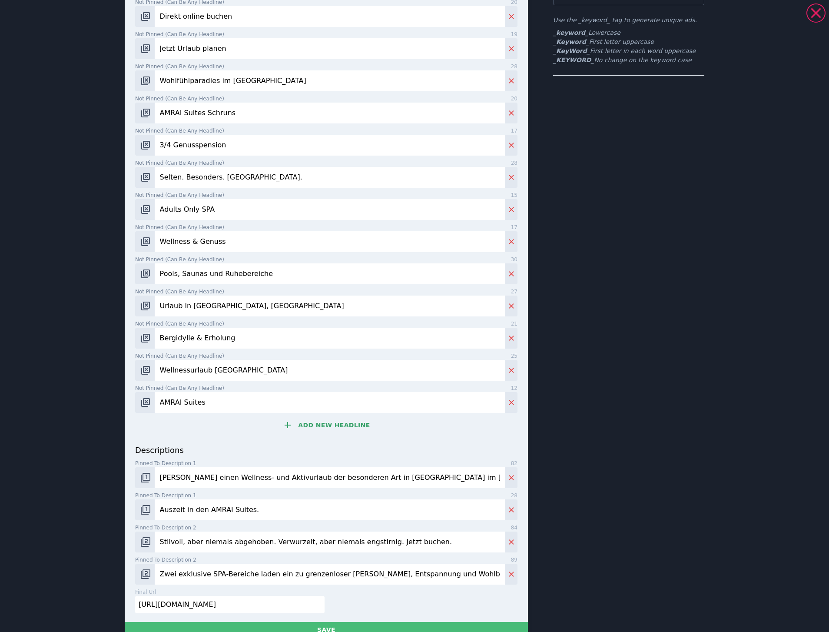
scroll to position [175, 0]
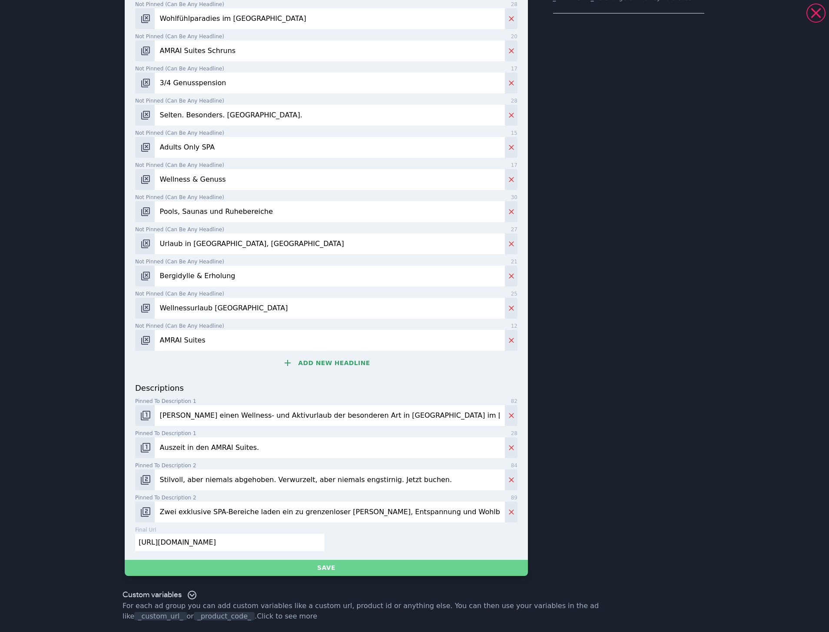
click at [311, 572] on button "Save" at bounding box center [326, 568] width 403 height 16
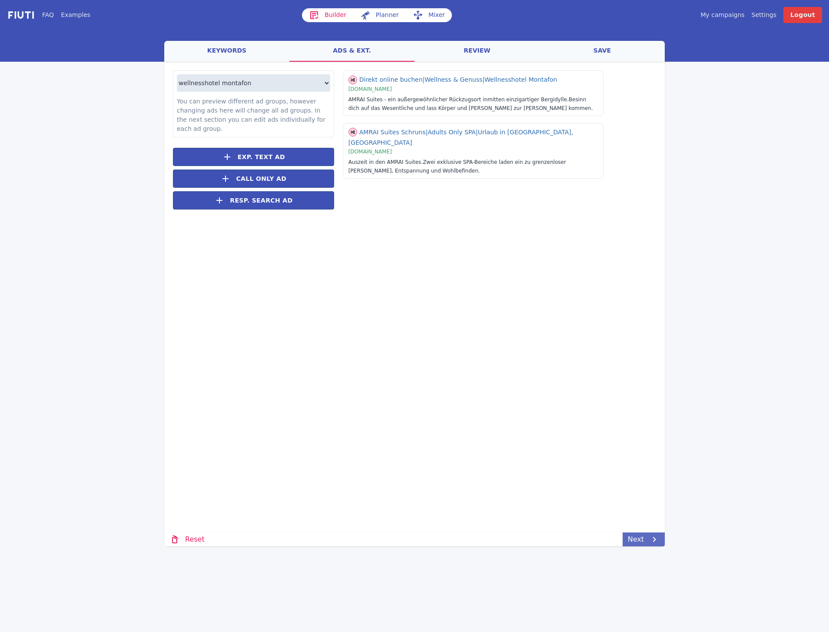
click at [651, 538] on icon at bounding box center [654, 539] width 10 height 10
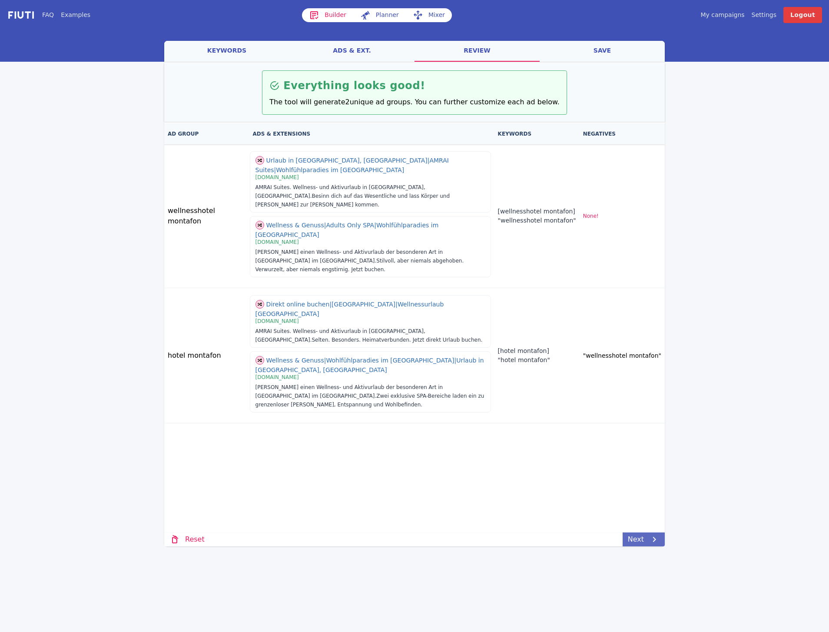
click at [634, 543] on link "Next" at bounding box center [644, 539] width 42 height 14
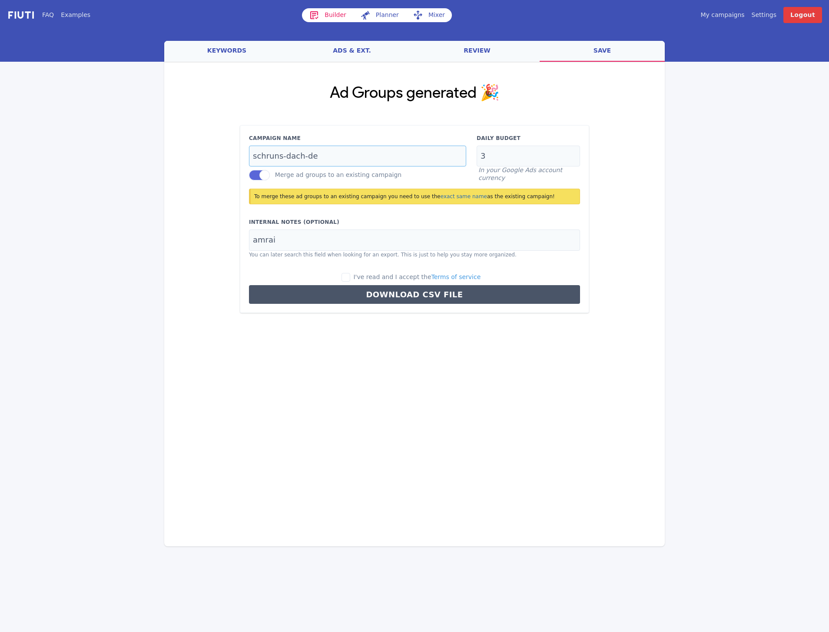
click at [326, 155] on input "schruns-dach-de" at bounding box center [357, 156] width 217 height 21
paste input "montafon"
type input "montafon-dach-de"
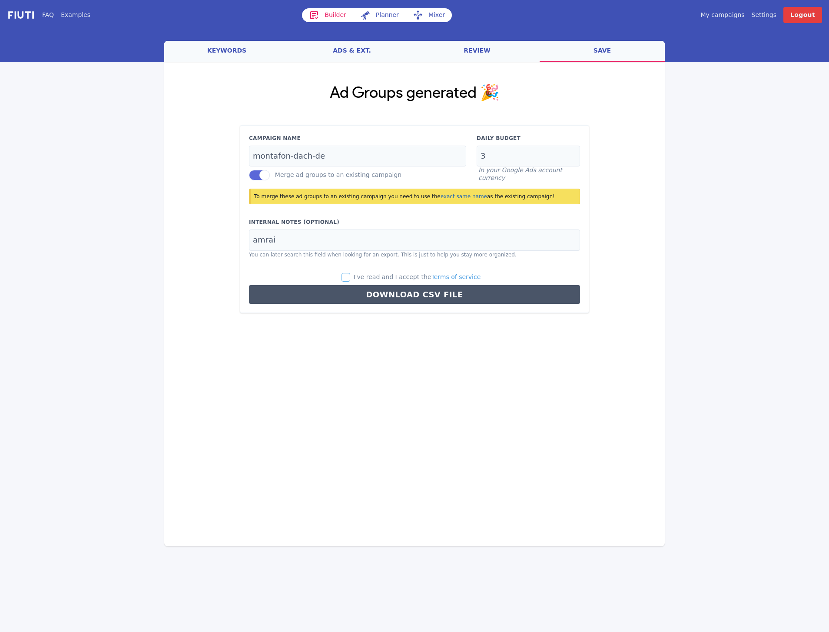
click at [350, 277] on input "I've read and I accept the Terms of service" at bounding box center [346, 277] width 9 height 9
checkbox input "true"
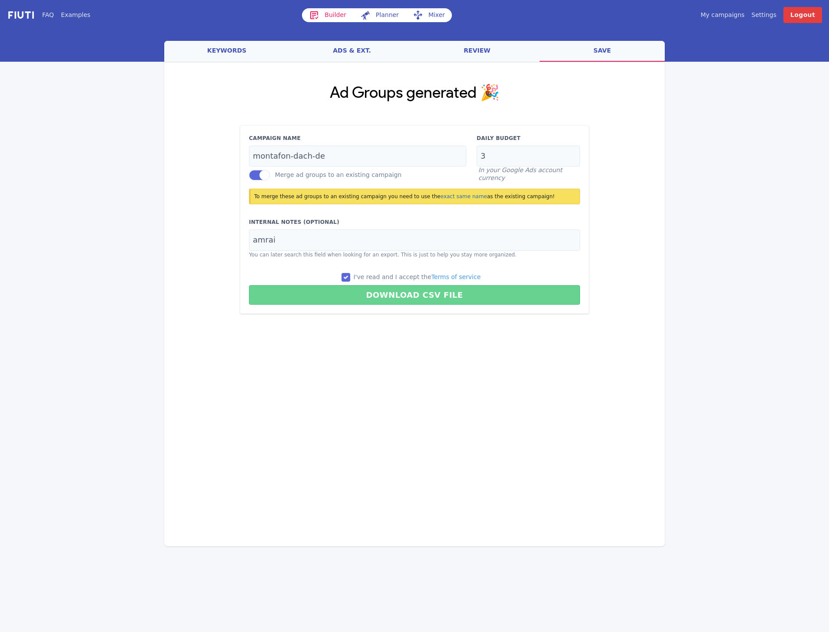
click at [351, 296] on button "Download CSV File" at bounding box center [414, 295] width 331 height 20
